Goal: Task Accomplishment & Management: Use online tool/utility

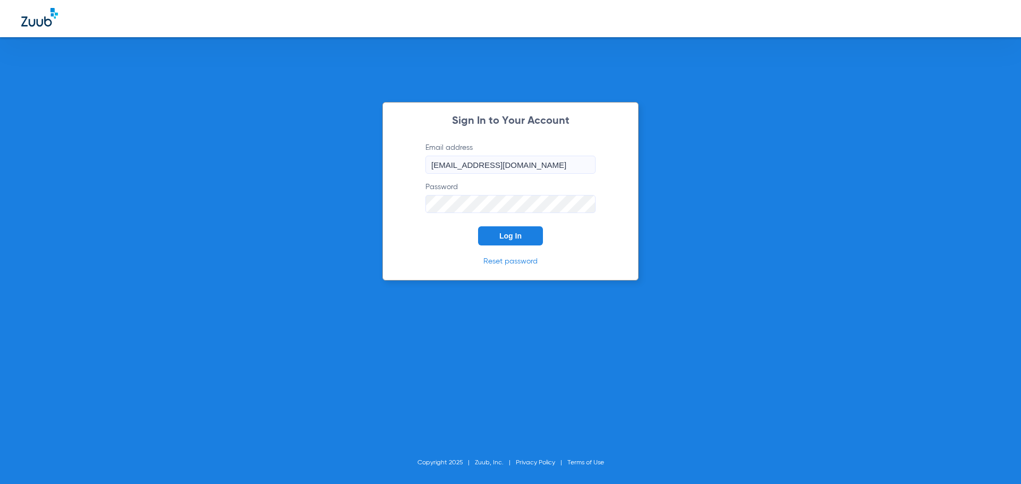
click at [510, 241] on button "Log In" at bounding box center [510, 236] width 65 height 19
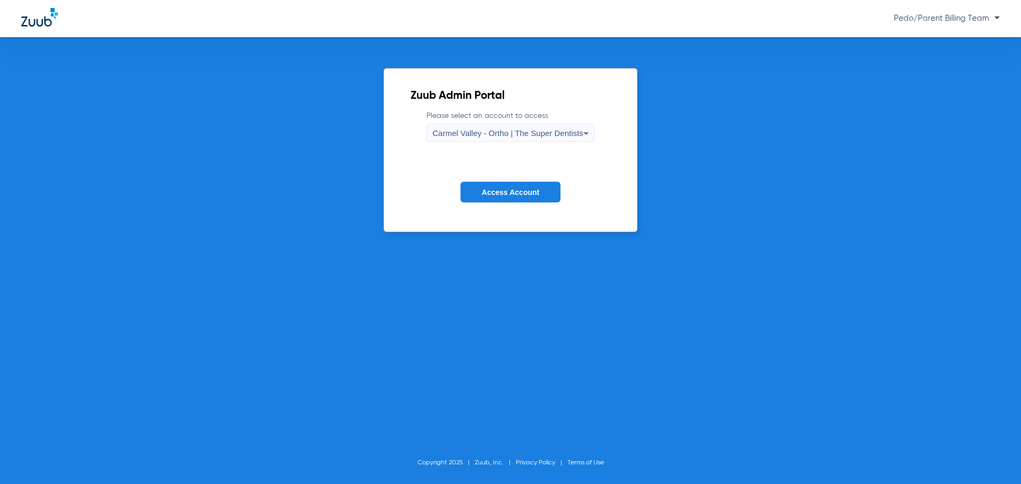
click at [558, 131] on span "Carmel Valley - Ortho | The Super Dentists" at bounding box center [507, 133] width 150 height 9
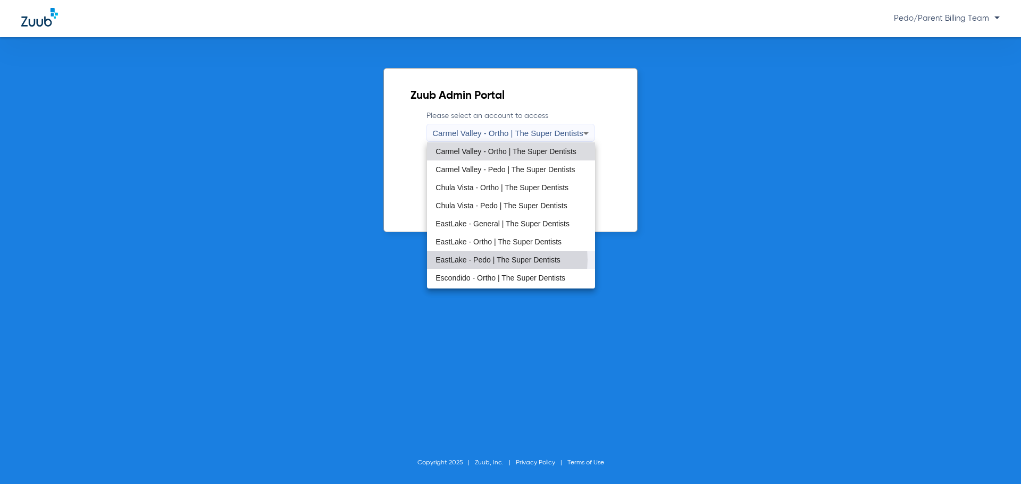
click at [500, 260] on span "EastLake - Pedo | The Super Dentists" at bounding box center [497, 259] width 125 height 7
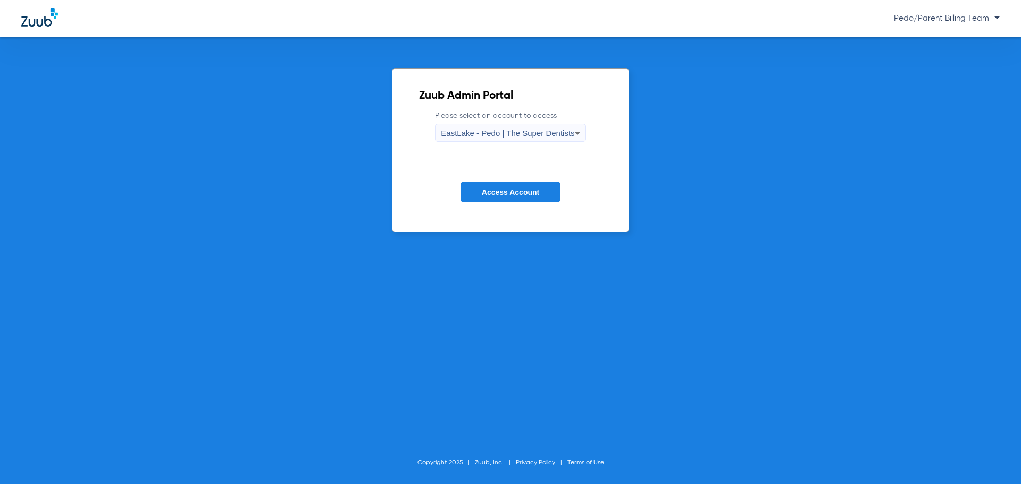
click at [509, 182] on button "Access Account" at bounding box center [510, 192] width 100 height 21
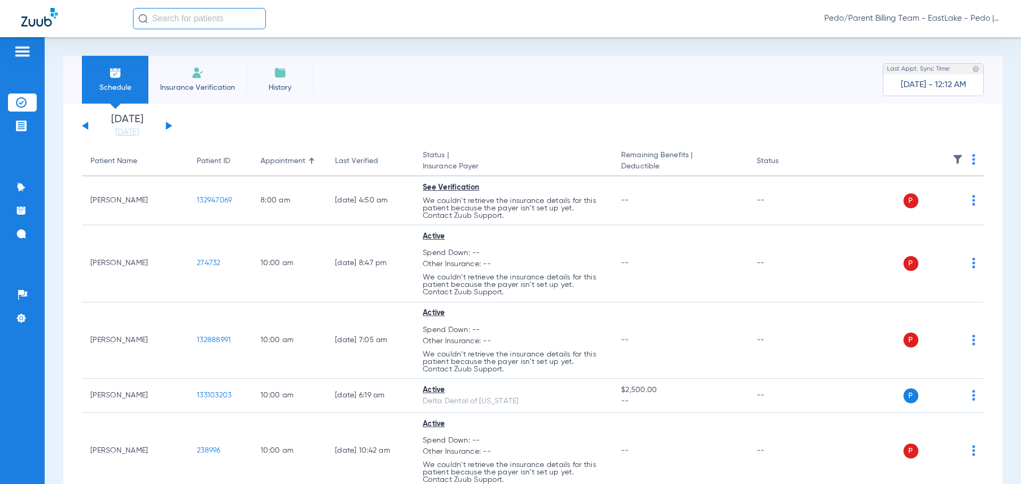
click at [165, 23] on input "text" at bounding box center [199, 18] width 133 height 21
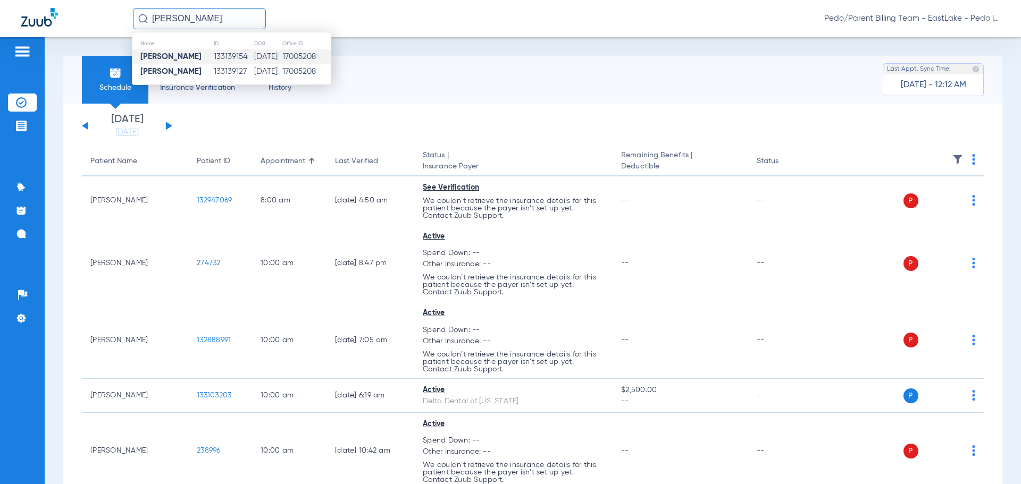
click at [254, 58] on td "[DATE]" at bounding box center [268, 56] width 28 height 15
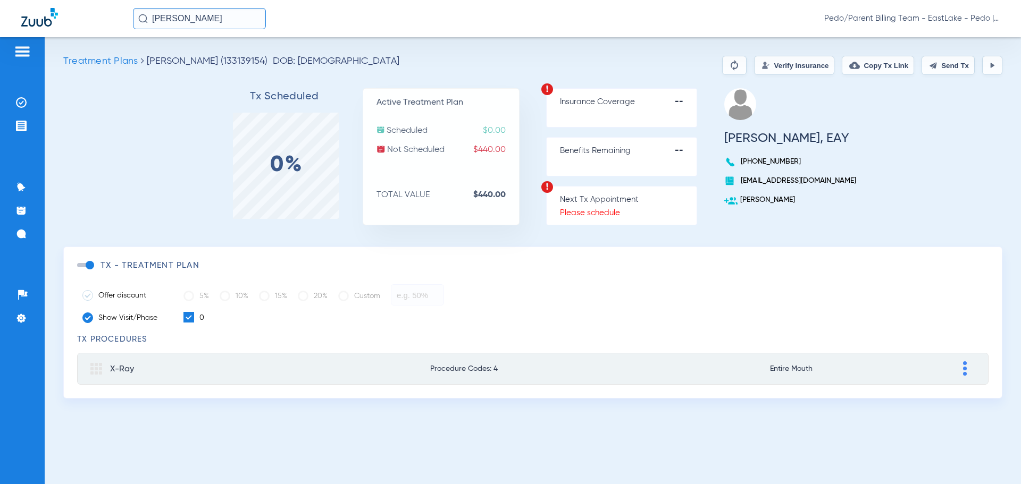
click at [218, 18] on input "[PERSON_NAME]" at bounding box center [199, 18] width 133 height 21
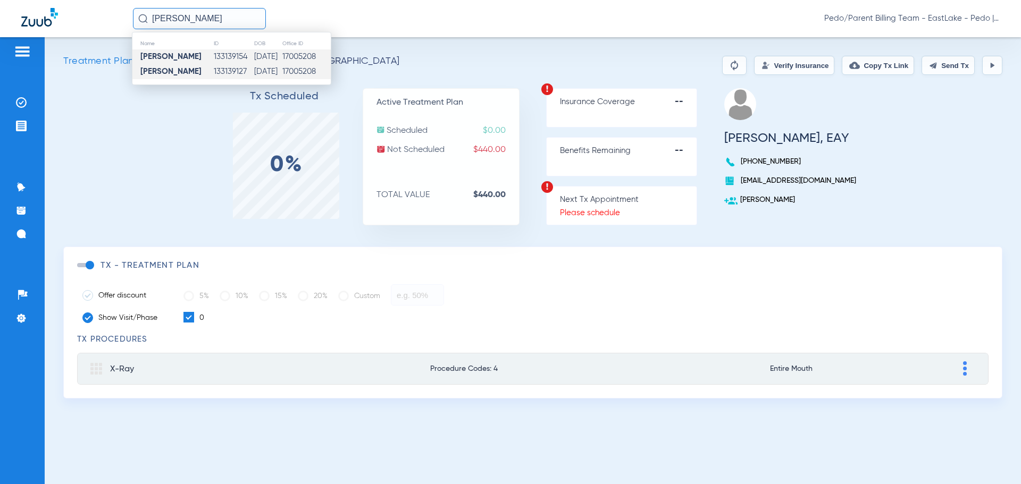
click at [226, 67] on td "133139127" at bounding box center [233, 71] width 40 height 15
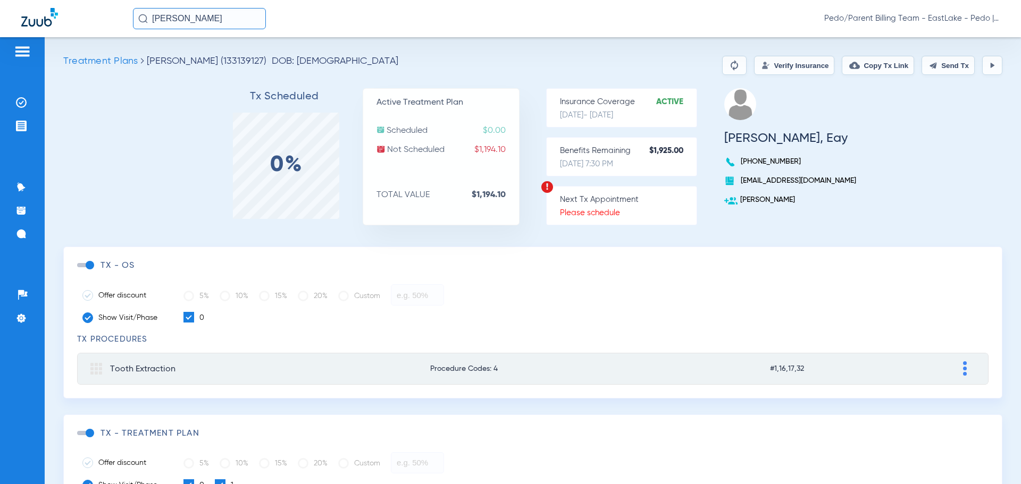
click at [781, 68] on button "Verify Insurance" at bounding box center [794, 65] width 80 height 19
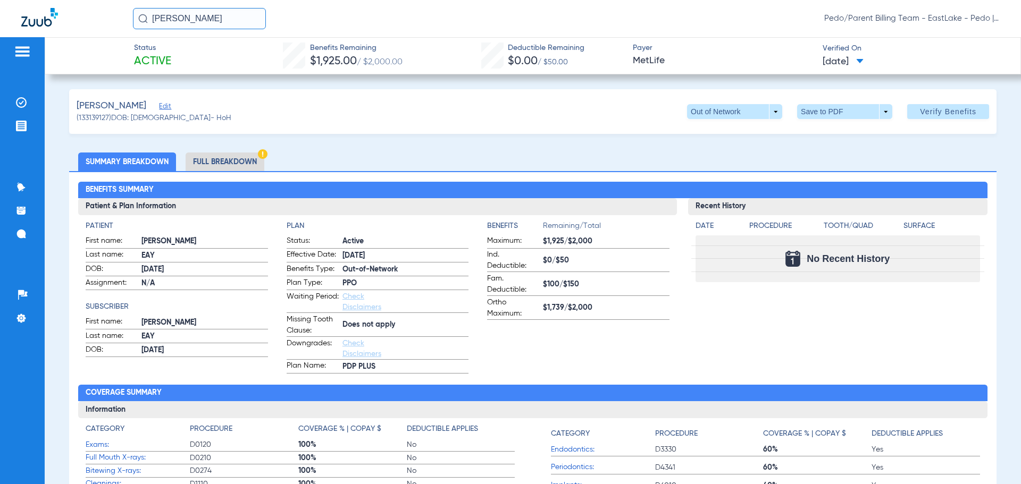
drag, startPoint x: 222, startPoint y: 205, endPoint x: 138, endPoint y: 230, distance: 87.3
drag, startPoint x: 138, startPoint y: 230, endPoint x: 534, endPoint y: 117, distance: 411.5
click at [534, 117] on div "[PERSON_NAME] (133139127) DOB: [DEMOGRAPHIC_DATA] - HoH Out of Network arrow_dr…" at bounding box center [532, 111] width 927 height 45
click at [220, 161] on li "Full Breakdown" at bounding box center [225, 162] width 79 height 19
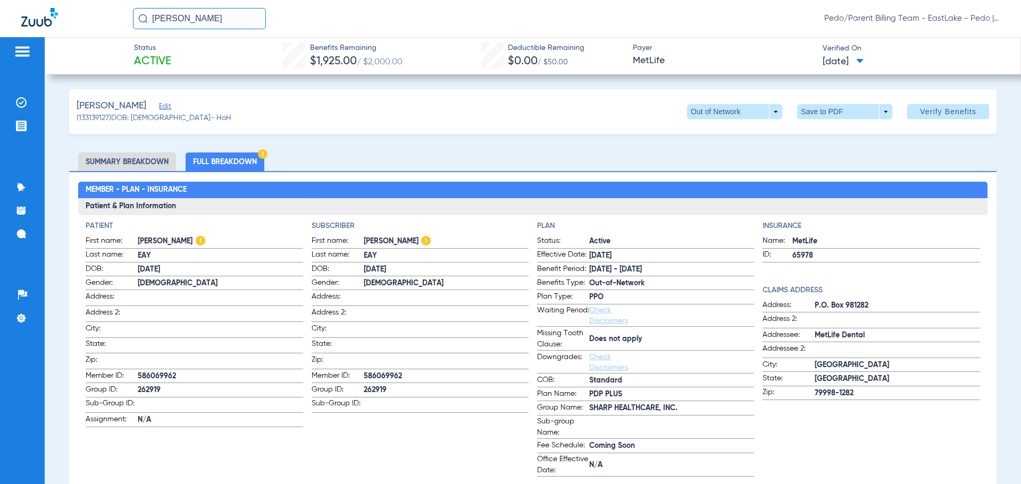
click at [832, 116] on span at bounding box center [845, 112] width 26 height 26
click at [838, 130] on span "Save to PDF" at bounding box center [840, 132] width 42 height 7
click at [588, 127] on div "[PERSON_NAME] (133139127) DOB: [DEMOGRAPHIC_DATA] - HoH Out of Network arrow_dr…" at bounding box center [532, 111] width 927 height 45
drag, startPoint x: 202, startPoint y: 24, endPoint x: 135, endPoint y: 21, distance: 67.1
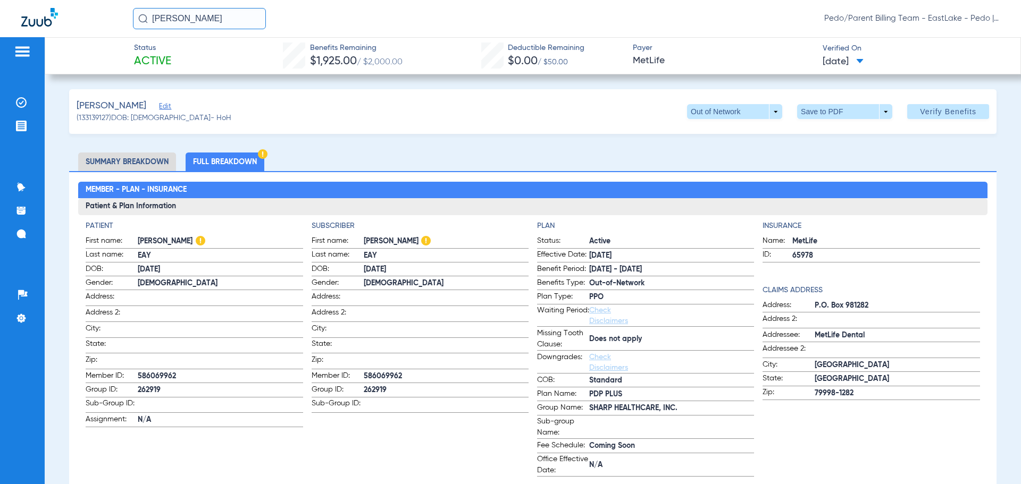
click at [135, 21] on input "[PERSON_NAME]" at bounding box center [199, 18] width 133 height 21
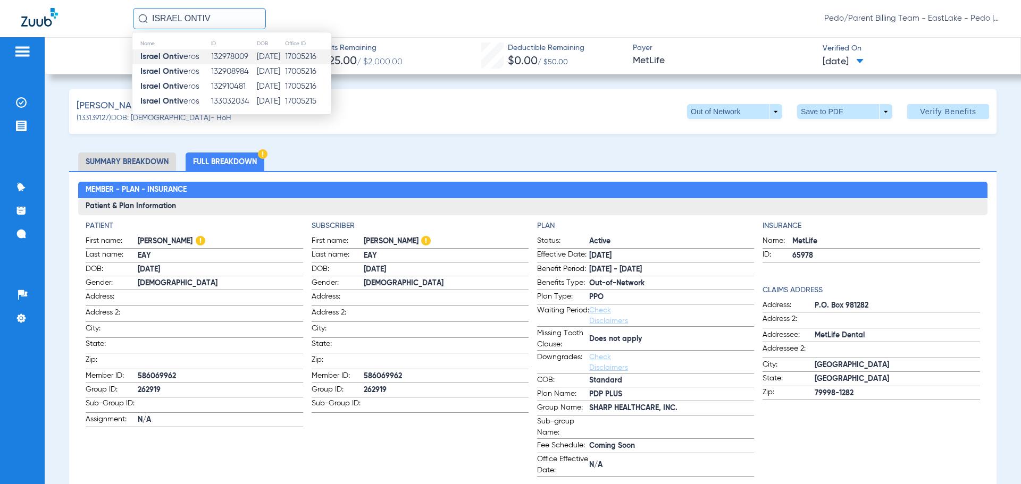
type input "ISRAEL ONTIV"
click at [256, 59] on td "[DATE]" at bounding box center [270, 56] width 28 height 15
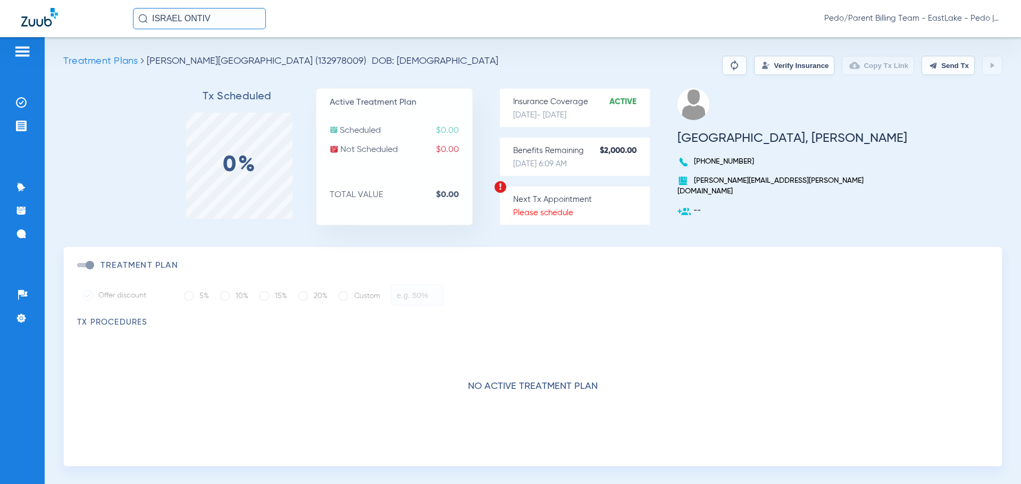
click at [236, 16] on input "ISRAEL ONTIV" at bounding box center [199, 18] width 133 height 21
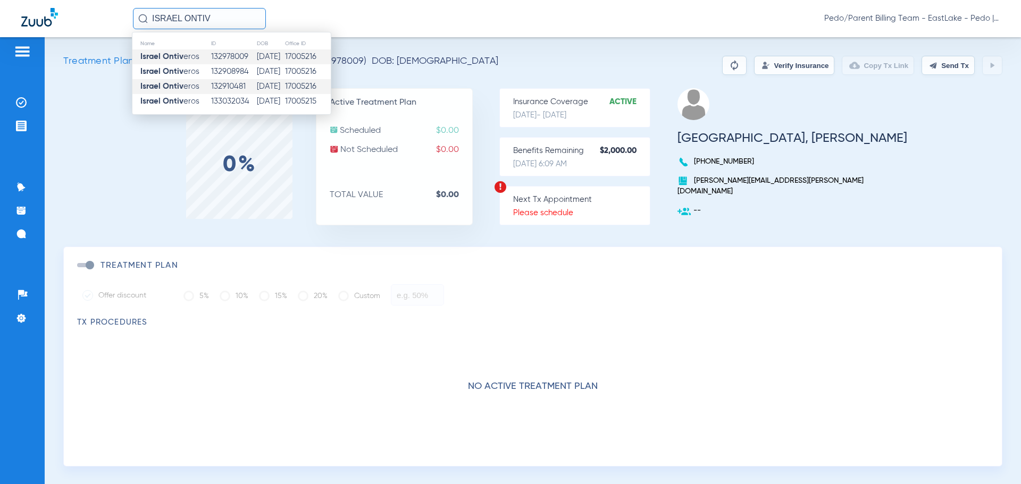
click at [241, 87] on td "132910481" at bounding box center [234, 86] width 46 height 15
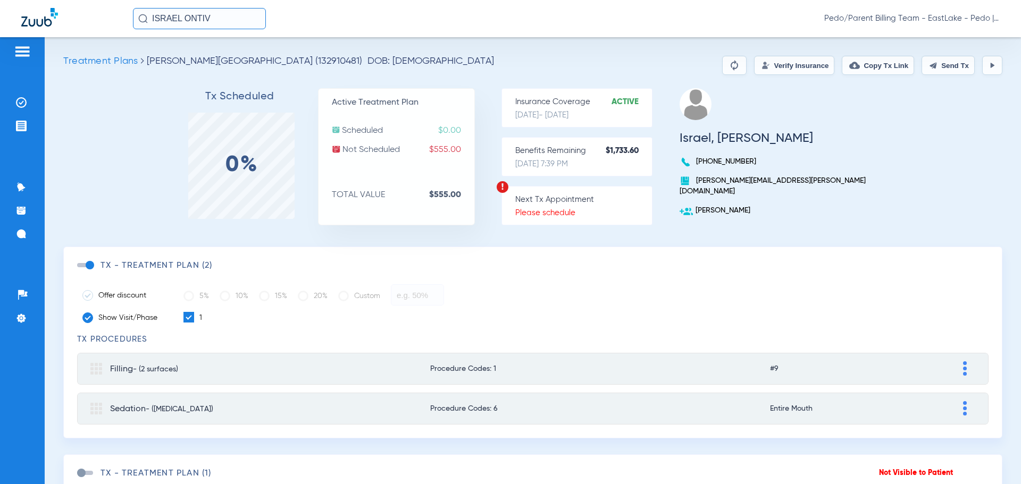
click at [764, 64] on button "Verify Insurance" at bounding box center [794, 65] width 80 height 19
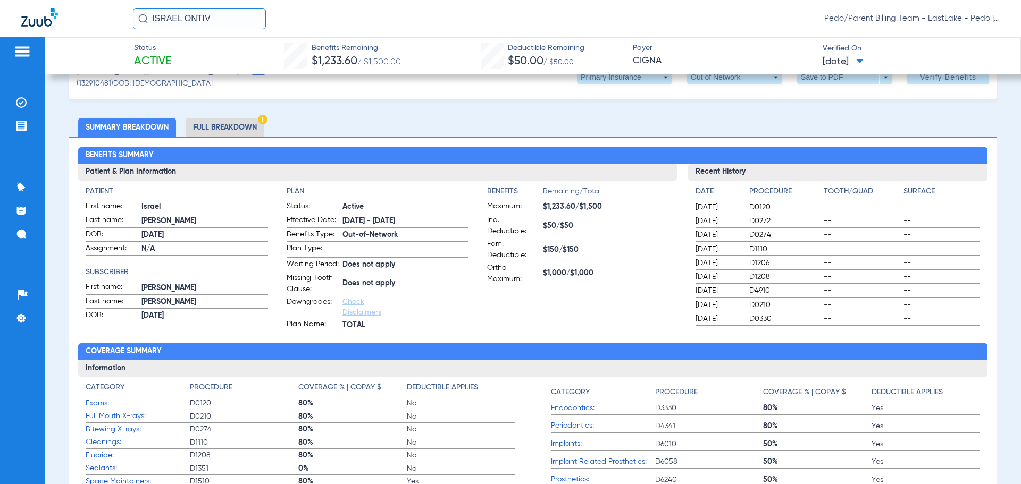
scroll to position [53, 0]
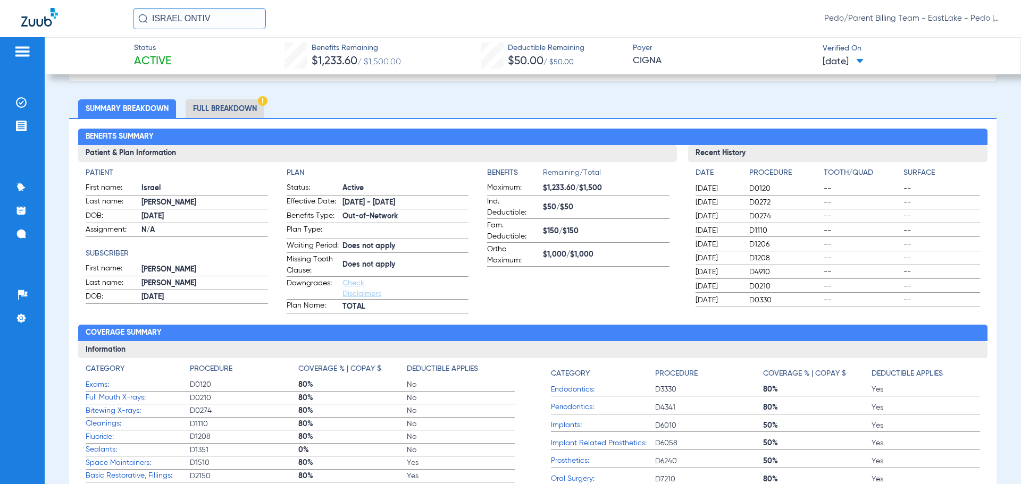
click at [224, 110] on li "Full Breakdown" at bounding box center [225, 108] width 79 height 19
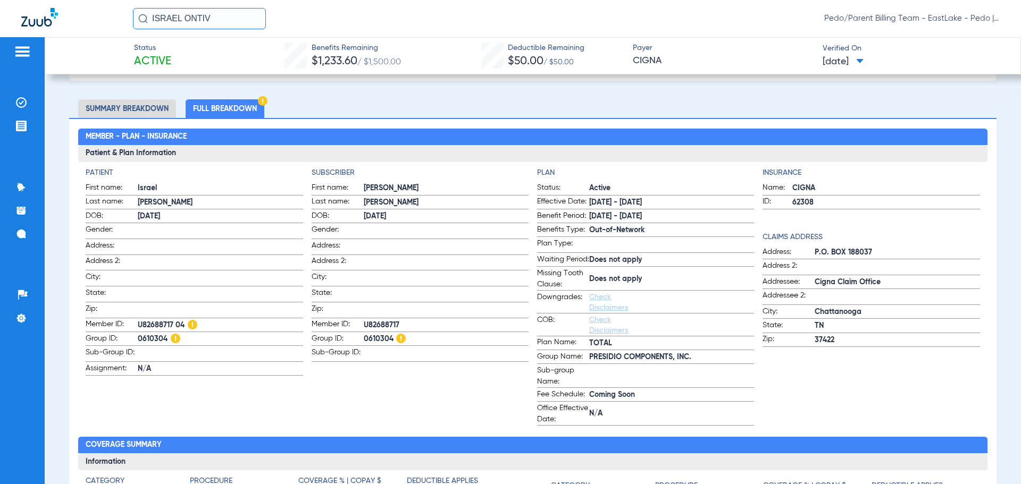
scroll to position [0, 0]
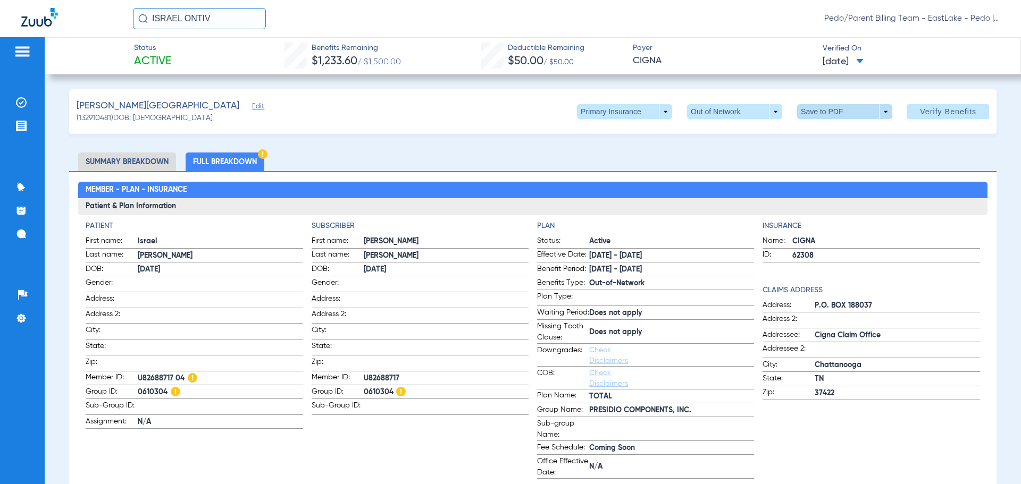
click at [832, 112] on span at bounding box center [845, 112] width 26 height 26
click at [834, 135] on span "Save to PDF" at bounding box center [840, 132] width 42 height 7
click at [22, 100] on img at bounding box center [21, 102] width 11 height 11
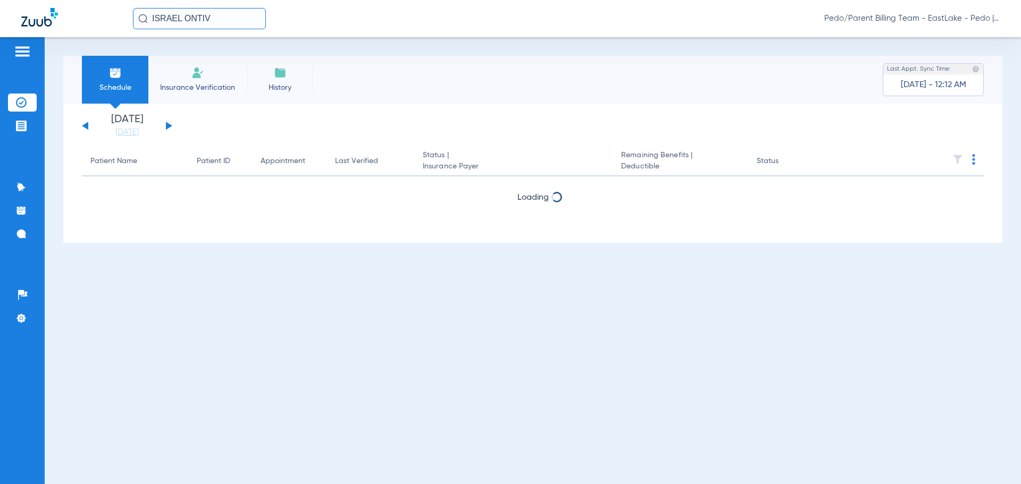
drag, startPoint x: 239, startPoint y: 13, endPoint x: 154, endPoint y: 19, distance: 85.8
click at [153, 19] on input "ISRAEL ONTIV" at bounding box center [199, 18] width 133 height 21
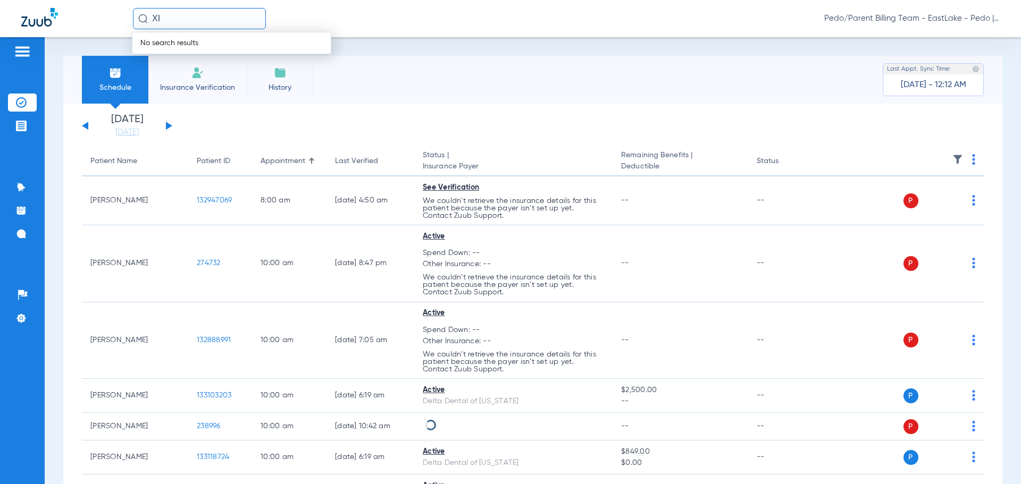
type input "X"
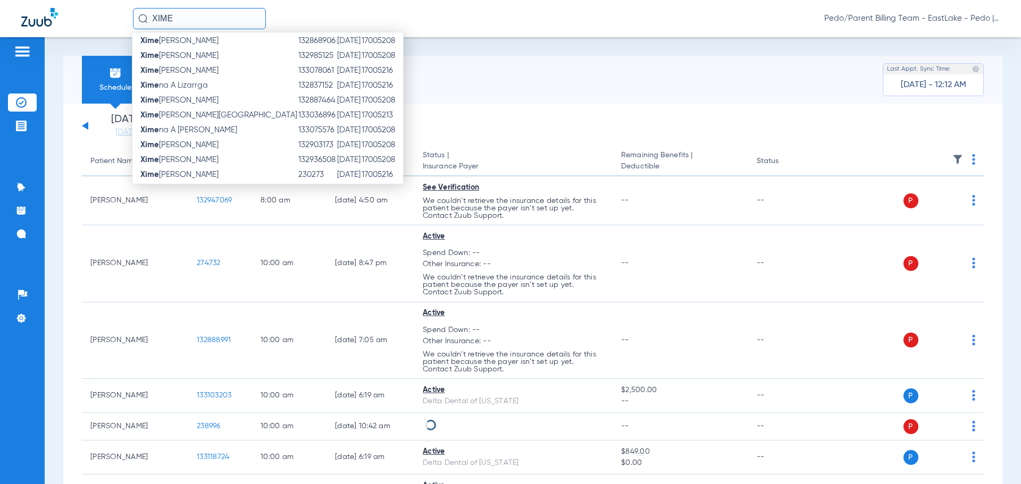
scroll to position [98, 0]
click at [361, 107] on td "17005208" at bounding box center [382, 107] width 42 height 15
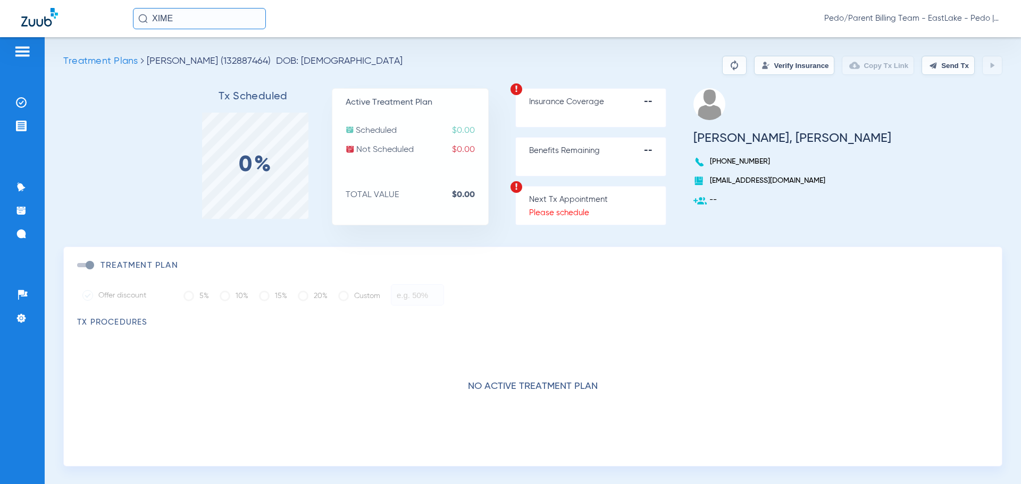
click at [199, 20] on input "XIME" at bounding box center [199, 18] width 133 height 21
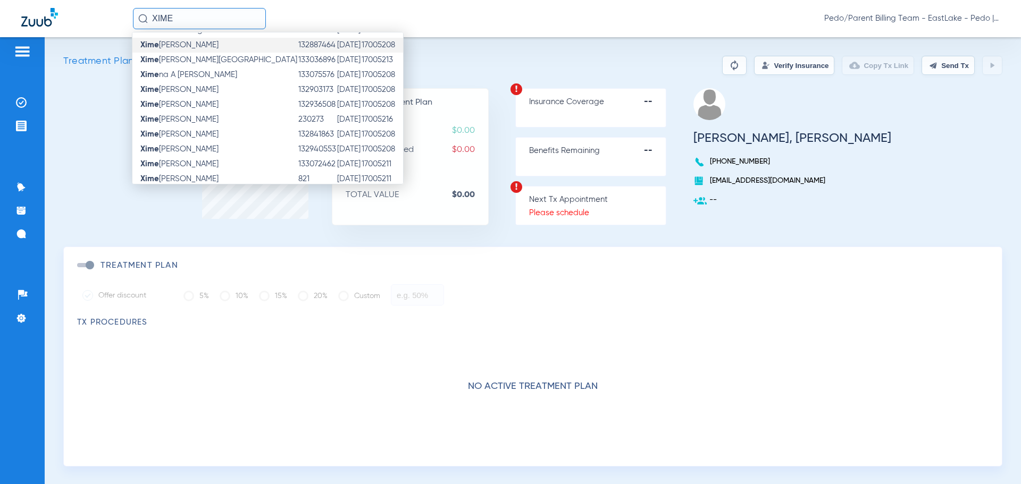
scroll to position [169, 0]
click at [348, 356] on div "No active treatment plan" at bounding box center [532, 394] width 911 height 133
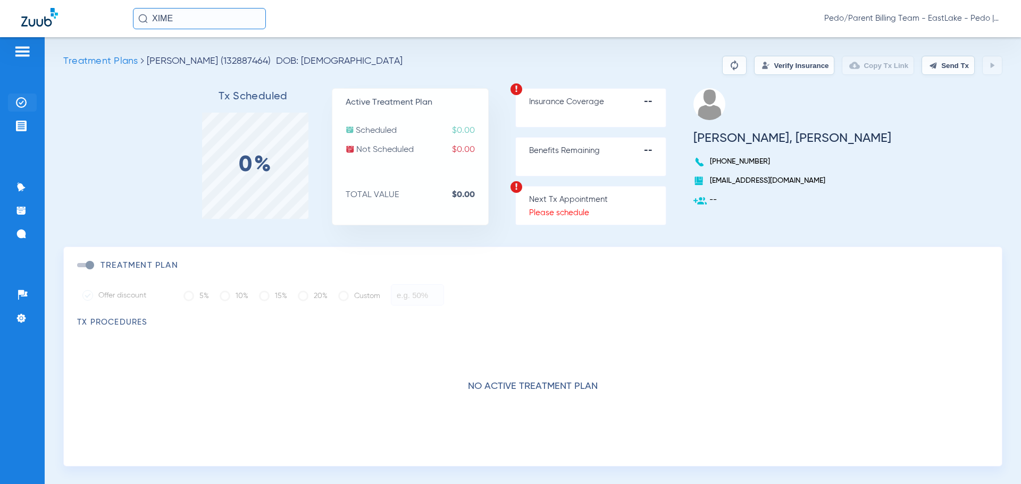
click at [22, 102] on img at bounding box center [21, 102] width 11 height 11
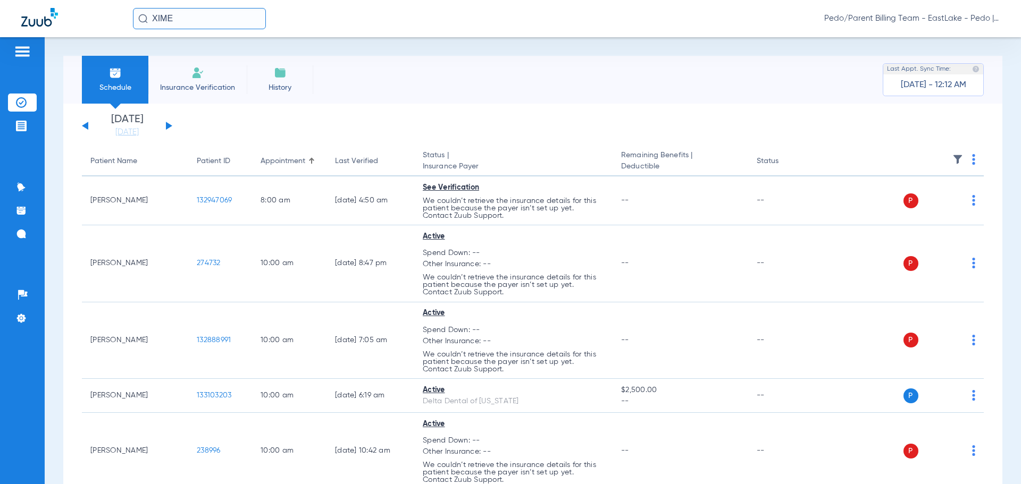
drag, startPoint x: 187, startPoint y: 20, endPoint x: 135, endPoint y: 28, distance: 52.8
click at [135, 28] on input "XIME" at bounding box center [199, 18] width 133 height 21
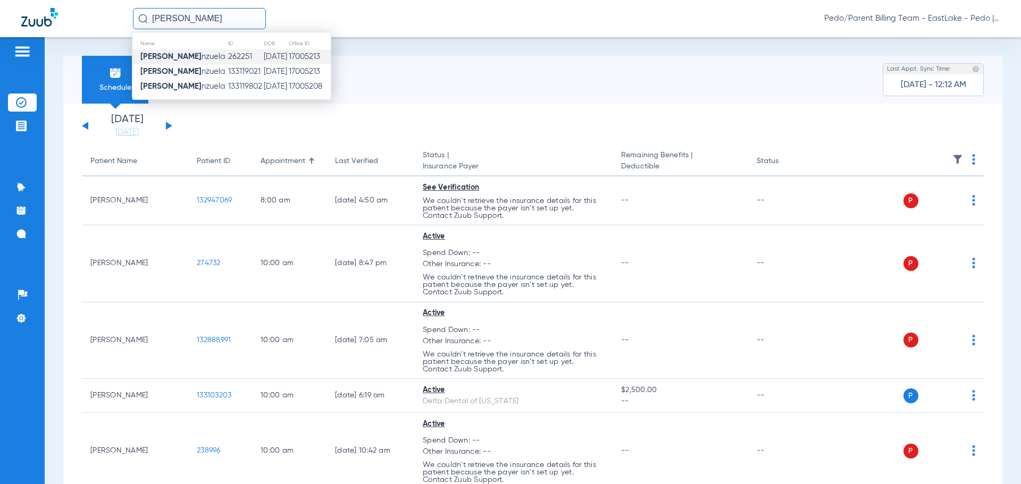
click at [269, 57] on td "[DATE]" at bounding box center [275, 56] width 25 height 15
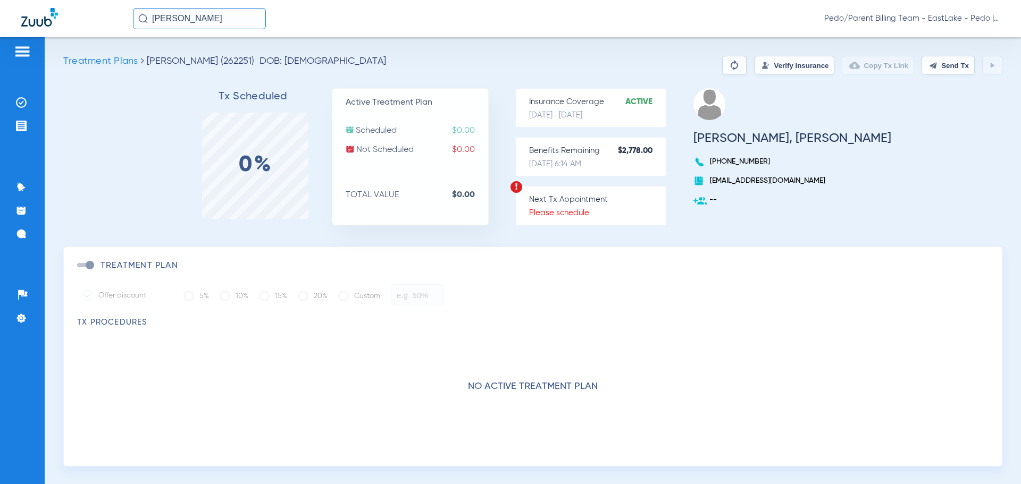
click at [774, 64] on button "Verify Insurance" at bounding box center [794, 65] width 80 height 19
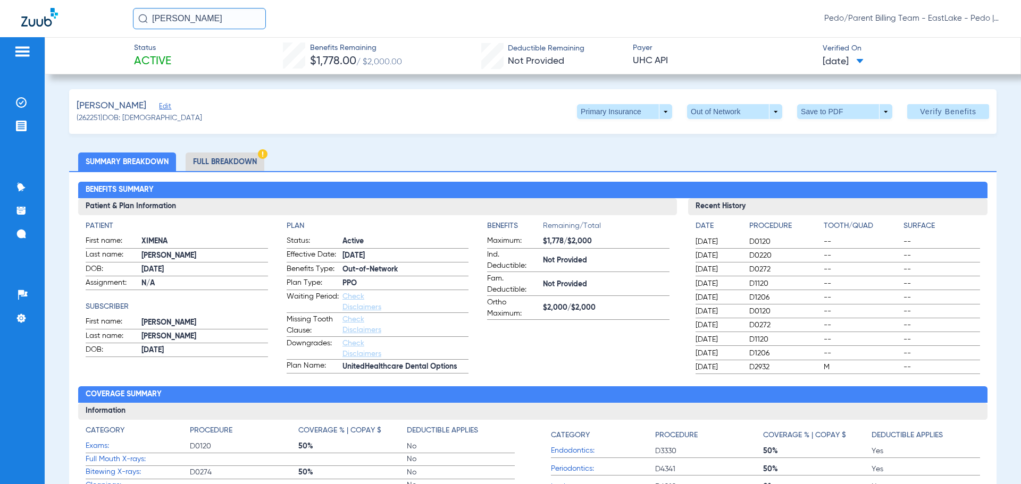
click at [214, 161] on li "Full Breakdown" at bounding box center [225, 162] width 79 height 19
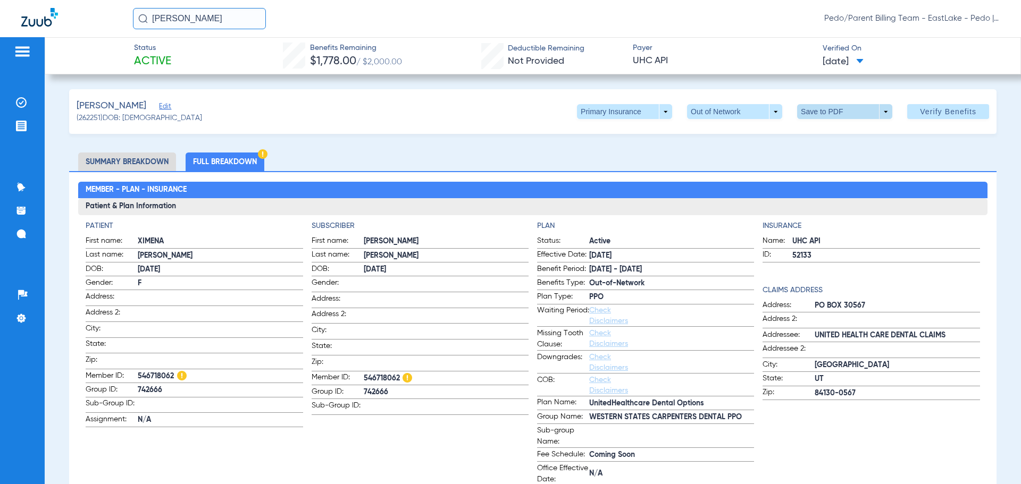
click at [815, 112] on span at bounding box center [844, 111] width 95 height 15
click at [829, 134] on span "Save to PDF" at bounding box center [840, 132] width 42 height 7
click at [717, 33] on div "[PERSON_NAME] Pedo/Parent Billing Team - EastLake - Pedo | The Super Dentists" at bounding box center [510, 18] width 1021 height 37
drag, startPoint x: 224, startPoint y: 22, endPoint x: 153, endPoint y: 34, distance: 72.3
click at [153, 34] on div "[PERSON_NAME] Pedo/Parent Billing Team - EastLake - Pedo | The Super Dentists" at bounding box center [510, 18] width 1021 height 37
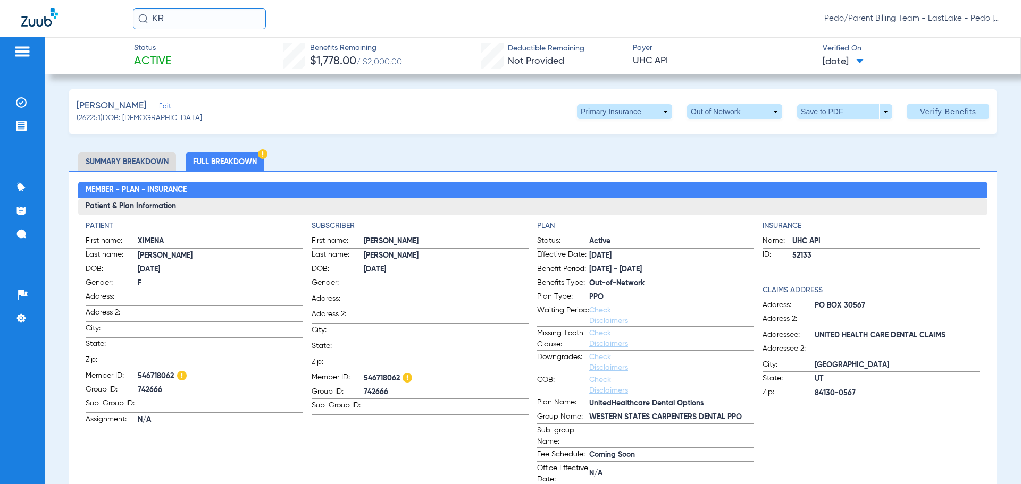
type input "K"
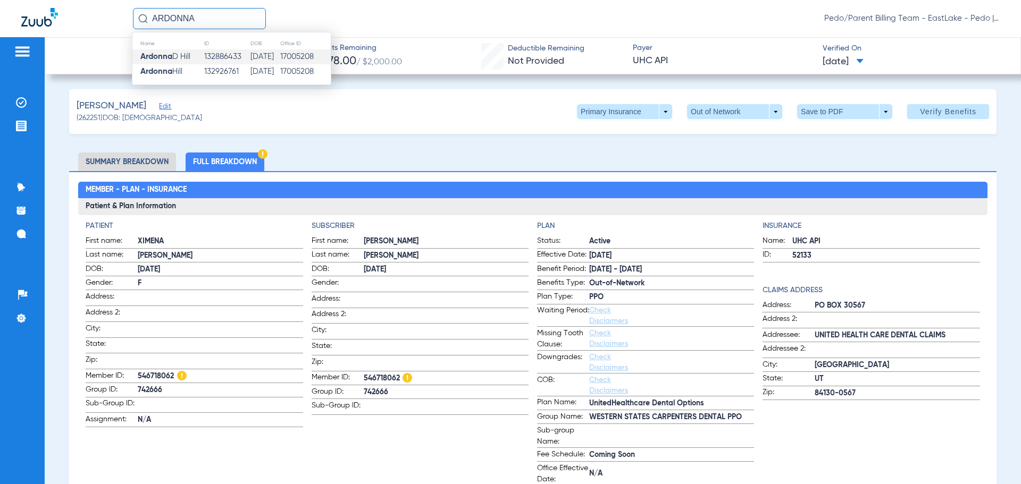
click at [250, 57] on td "[DATE]" at bounding box center [265, 56] width 30 height 15
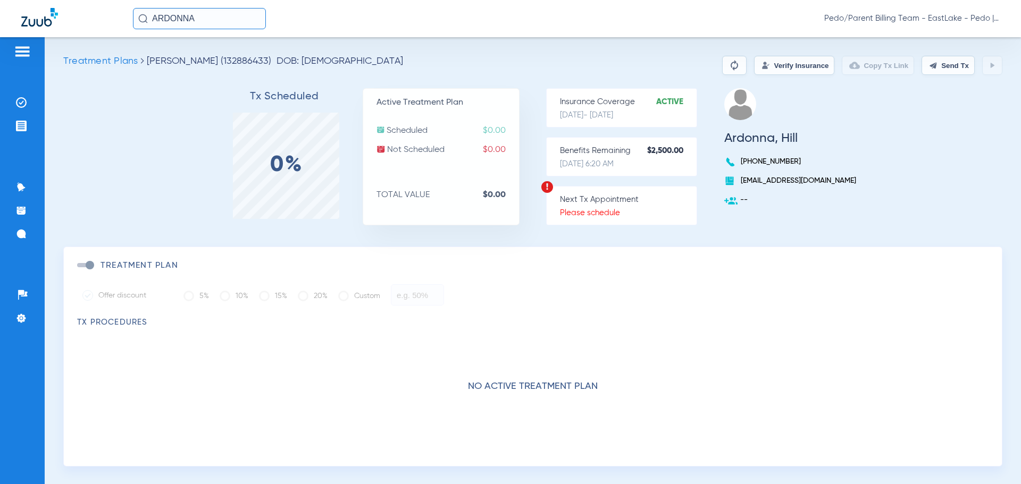
click at [779, 61] on button "Verify Insurance" at bounding box center [794, 65] width 80 height 19
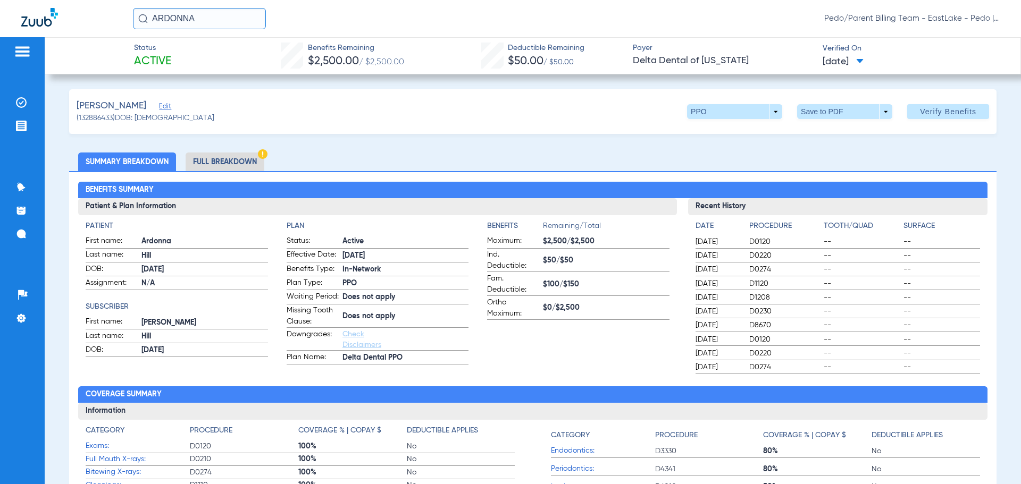
click at [230, 155] on li "Full Breakdown" at bounding box center [225, 162] width 79 height 19
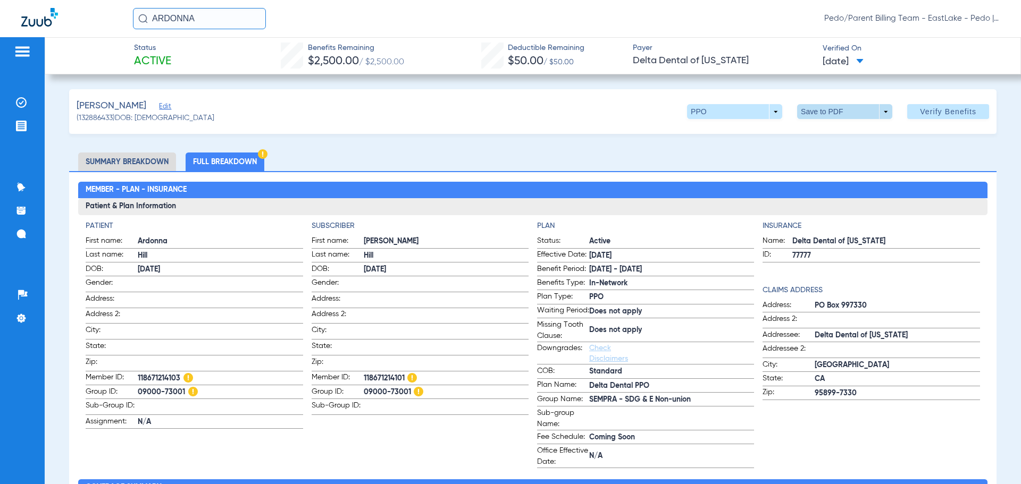
click at [813, 114] on span at bounding box center [844, 111] width 95 height 15
click at [840, 134] on span "Save to PDF" at bounding box center [840, 132] width 42 height 7
click at [389, 130] on div "[PERSON_NAME] Edit (132886433) DOB: [DEMOGRAPHIC_DATA] PPO arrow_drop_down Save…" at bounding box center [532, 111] width 927 height 45
click at [602, 98] on div "[PERSON_NAME] Edit (132886433) DOB: [DEMOGRAPHIC_DATA] PPO arrow_drop_down Save…" at bounding box center [532, 111] width 927 height 45
drag, startPoint x: 212, startPoint y: 16, endPoint x: 142, endPoint y: 16, distance: 70.2
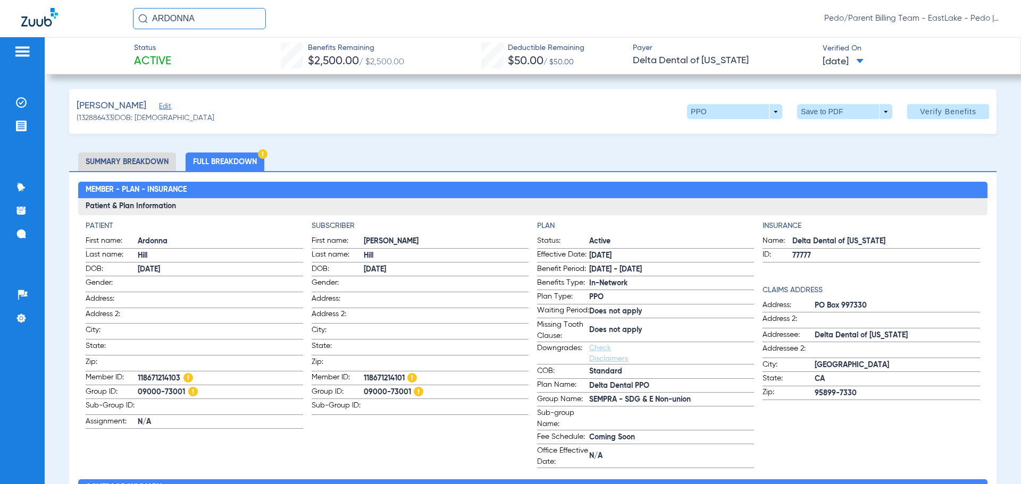
click at [142, 16] on div "ARDONNA" at bounding box center [199, 18] width 133 height 21
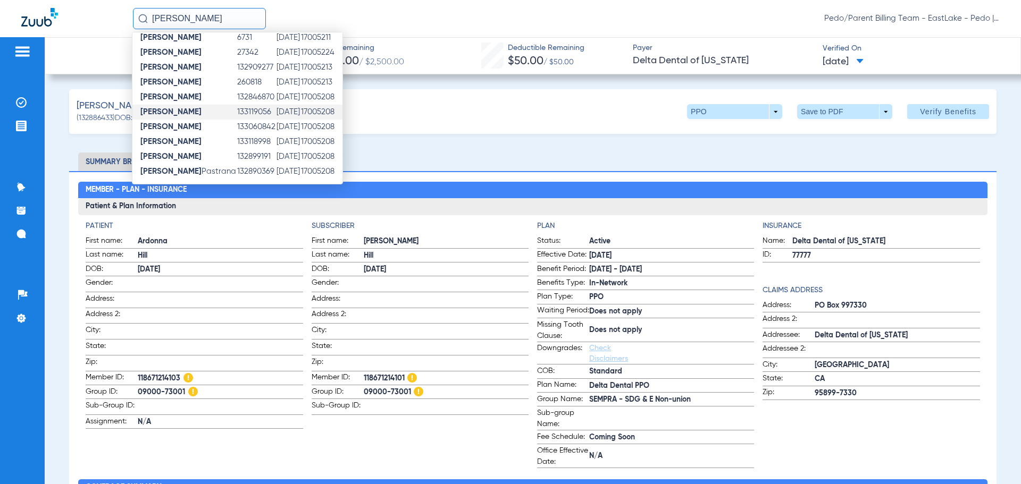
scroll to position [109, 0]
click at [290, 114] on td "[DATE]" at bounding box center [288, 111] width 24 height 15
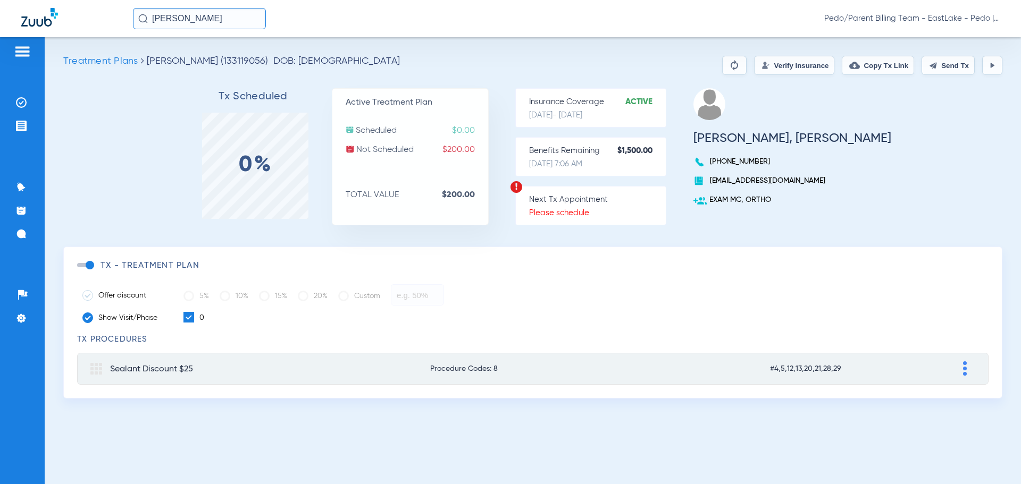
click at [781, 63] on button "Verify Insurance" at bounding box center [794, 65] width 80 height 19
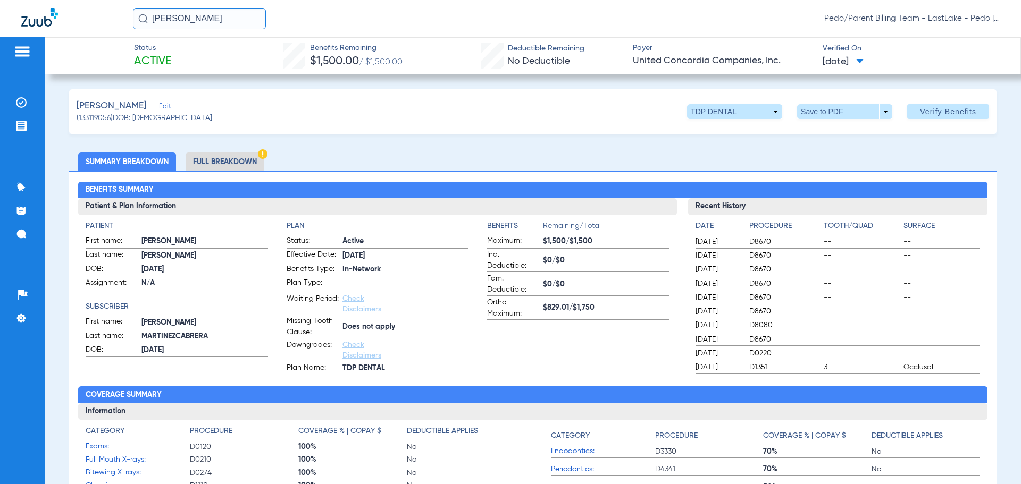
click at [224, 160] on li "Full Breakdown" at bounding box center [225, 162] width 79 height 19
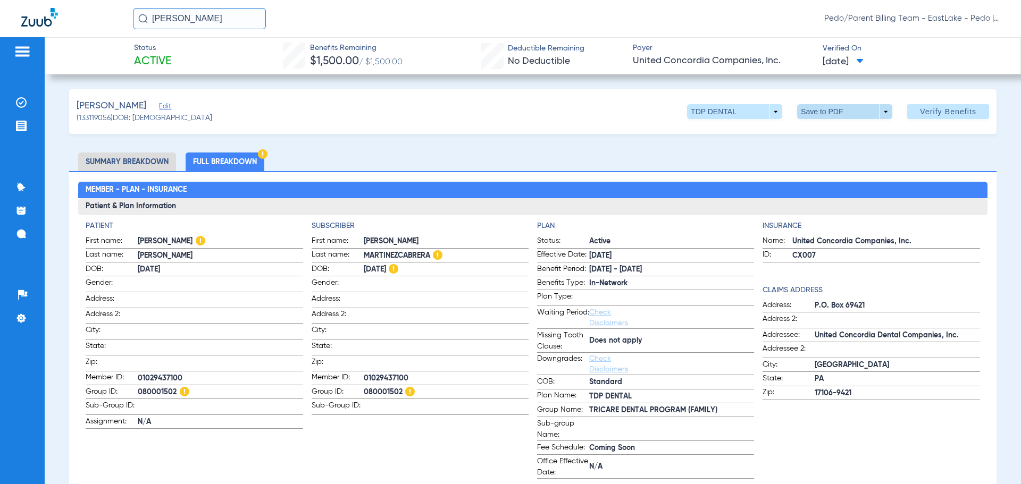
click at [819, 111] on span at bounding box center [844, 111] width 95 height 15
click at [833, 132] on span "Save to PDF" at bounding box center [840, 132] width 42 height 7
click at [662, 110] on div "[PERSON_NAME] (133119056) DOB: [DEMOGRAPHIC_DATA] TDP DENTAL arrow_drop_down Sa…" at bounding box center [532, 111] width 927 height 45
drag, startPoint x: 247, startPoint y: 13, endPoint x: 133, endPoint y: 33, distance: 116.1
click at [133, 33] on div "[PERSON_NAME]/Parent Billing Team - EastLake - Pedo | The Super Dentists" at bounding box center [510, 18] width 1021 height 37
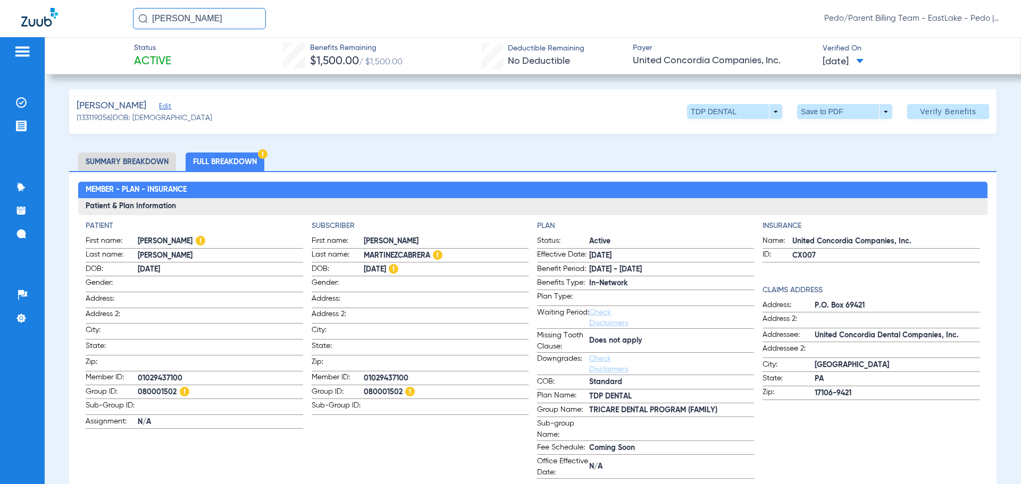
click at [232, 20] on input "[PERSON_NAME]" at bounding box center [199, 18] width 133 height 21
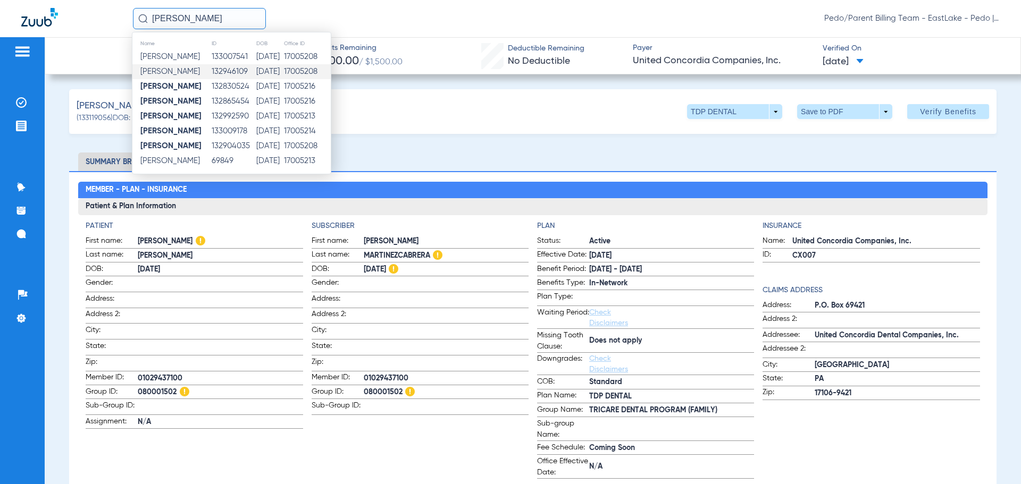
type input "[PERSON_NAME]"
click at [265, 68] on td "[DATE]" at bounding box center [270, 71] width 28 height 15
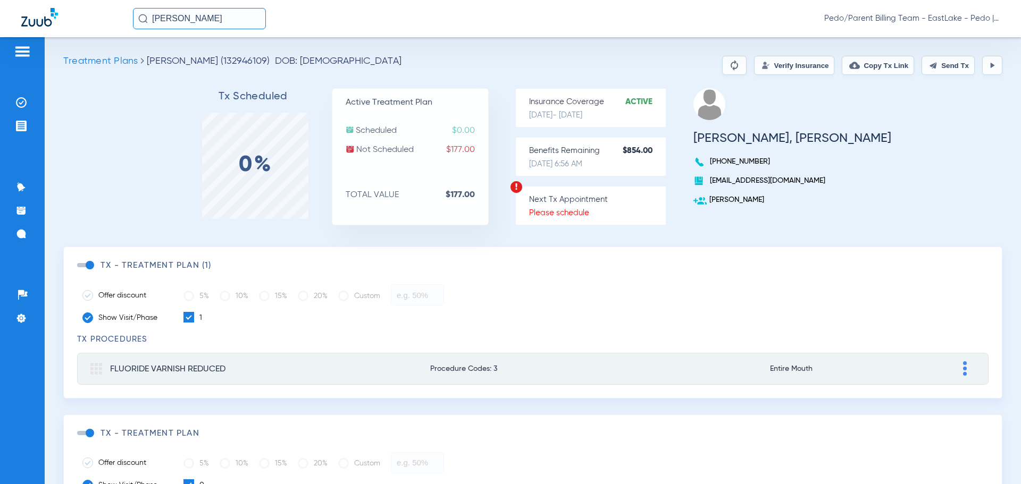
click at [247, 19] on input "[PERSON_NAME]" at bounding box center [199, 18] width 133 height 21
